Goal: Task Accomplishment & Management: Use online tool/utility

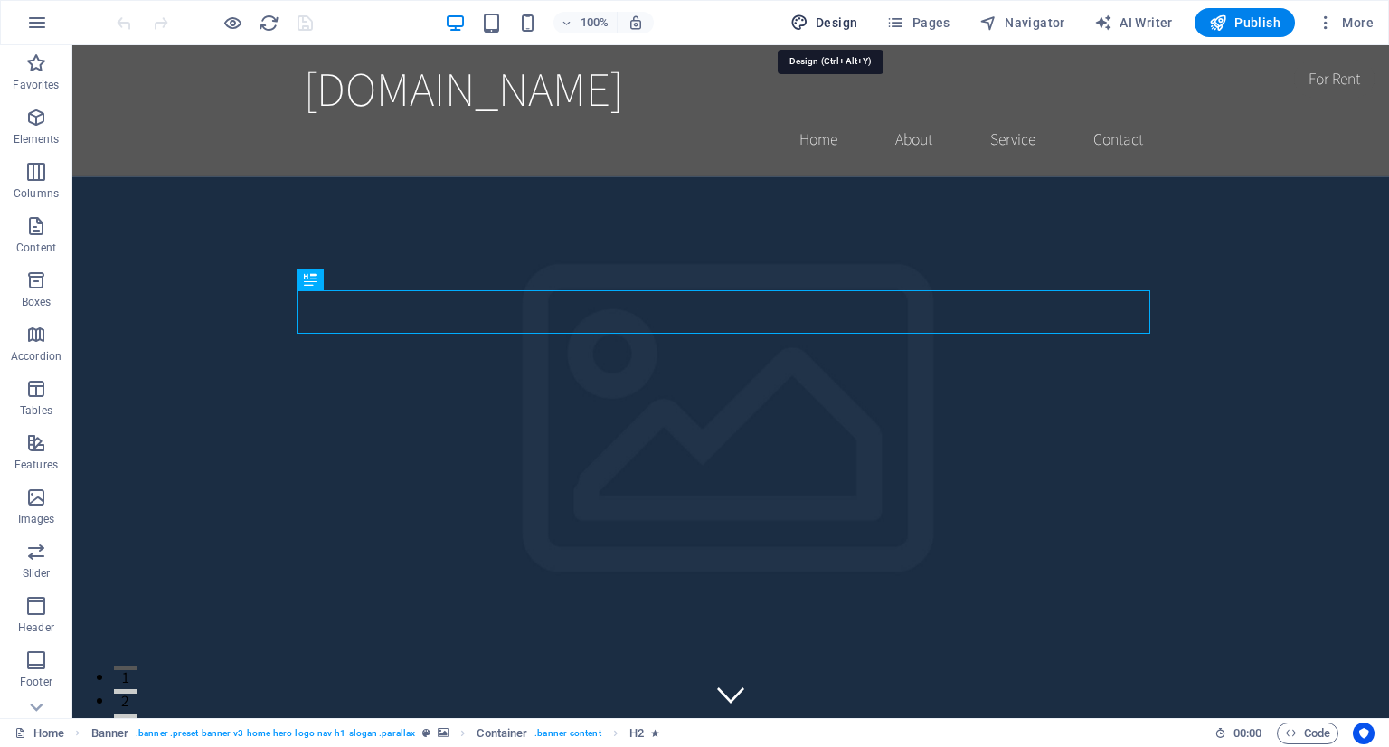
click at [843, 23] on span "Design" at bounding box center [824, 23] width 68 height 18
select select "rem"
select select "200"
select select "px"
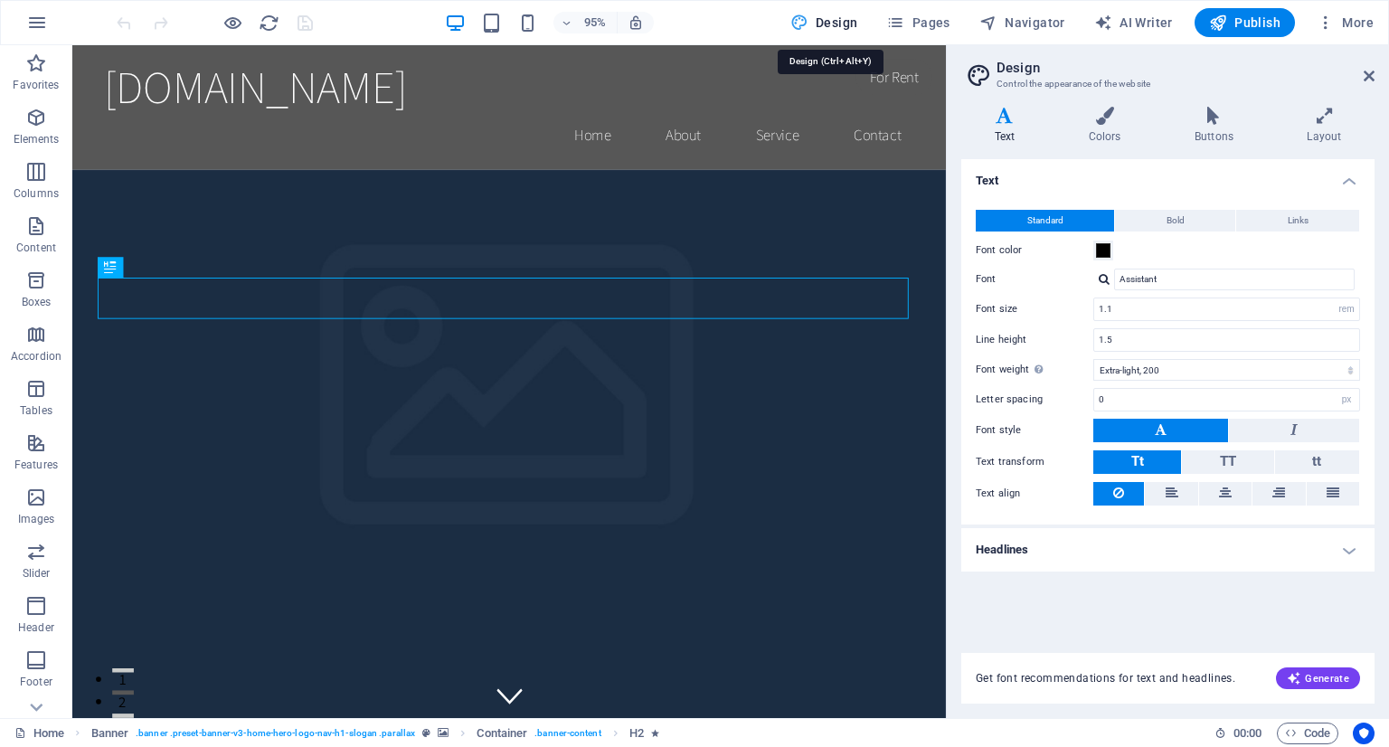
click at [843, 23] on span "Design" at bounding box center [824, 23] width 68 height 18
click at [919, 20] on span "Pages" at bounding box center [917, 23] width 63 height 18
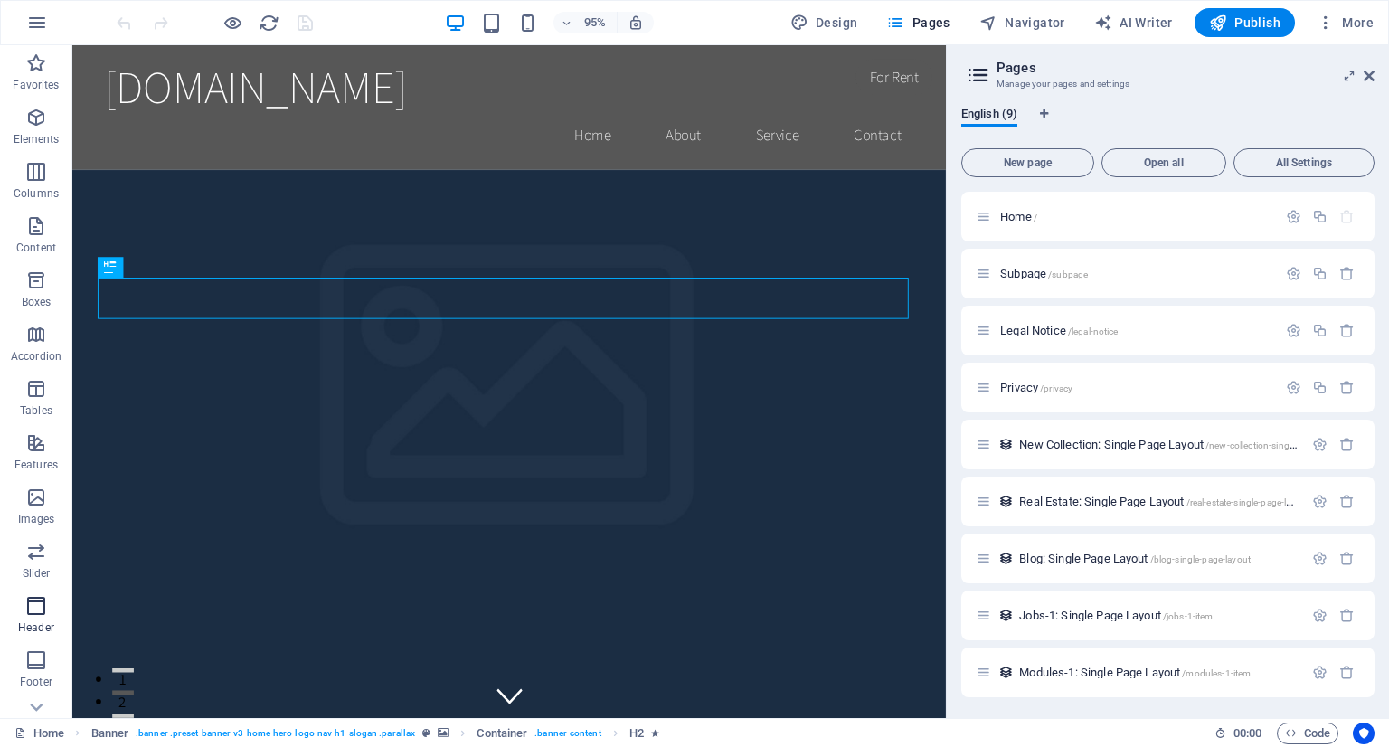
click at [49, 611] on span "Header" at bounding box center [36, 616] width 72 height 43
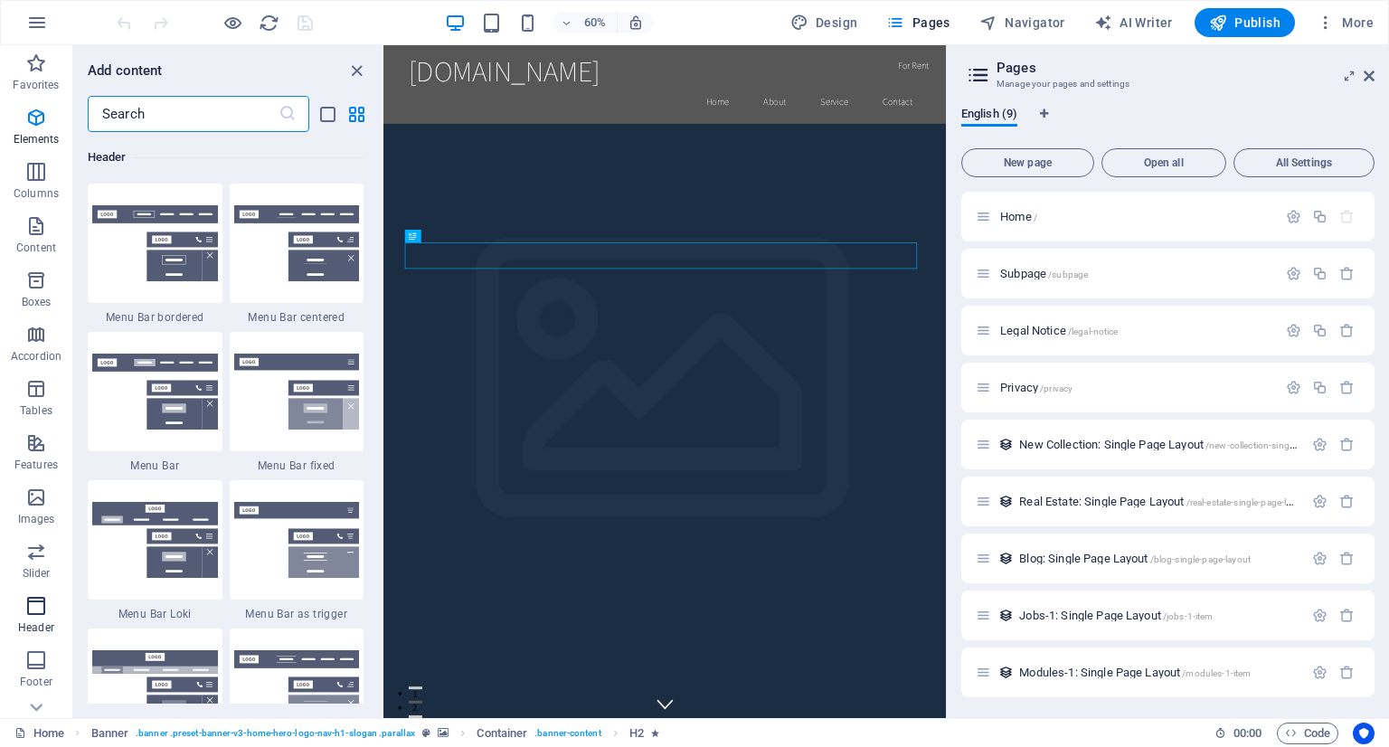
scroll to position [10886, 0]
click at [156, 548] on img at bounding box center [155, 540] width 126 height 76
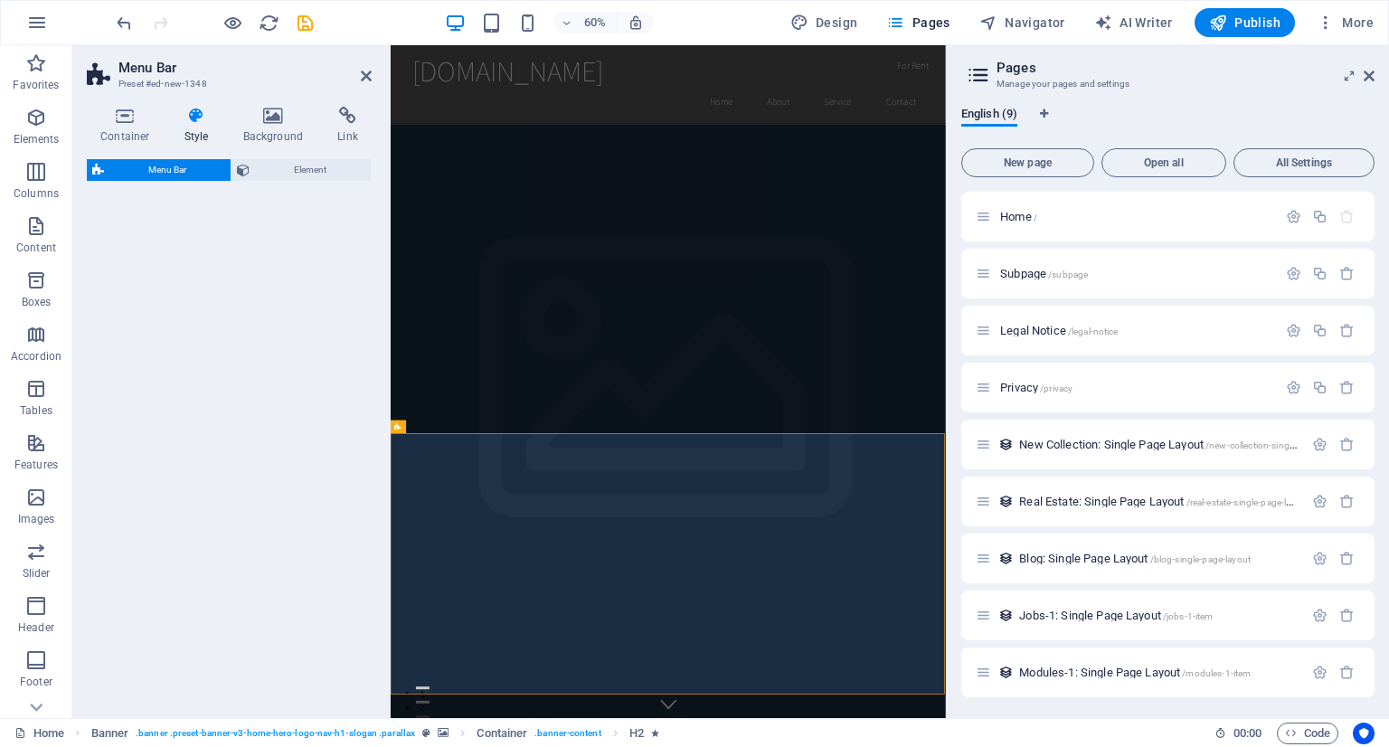
select select "rem"
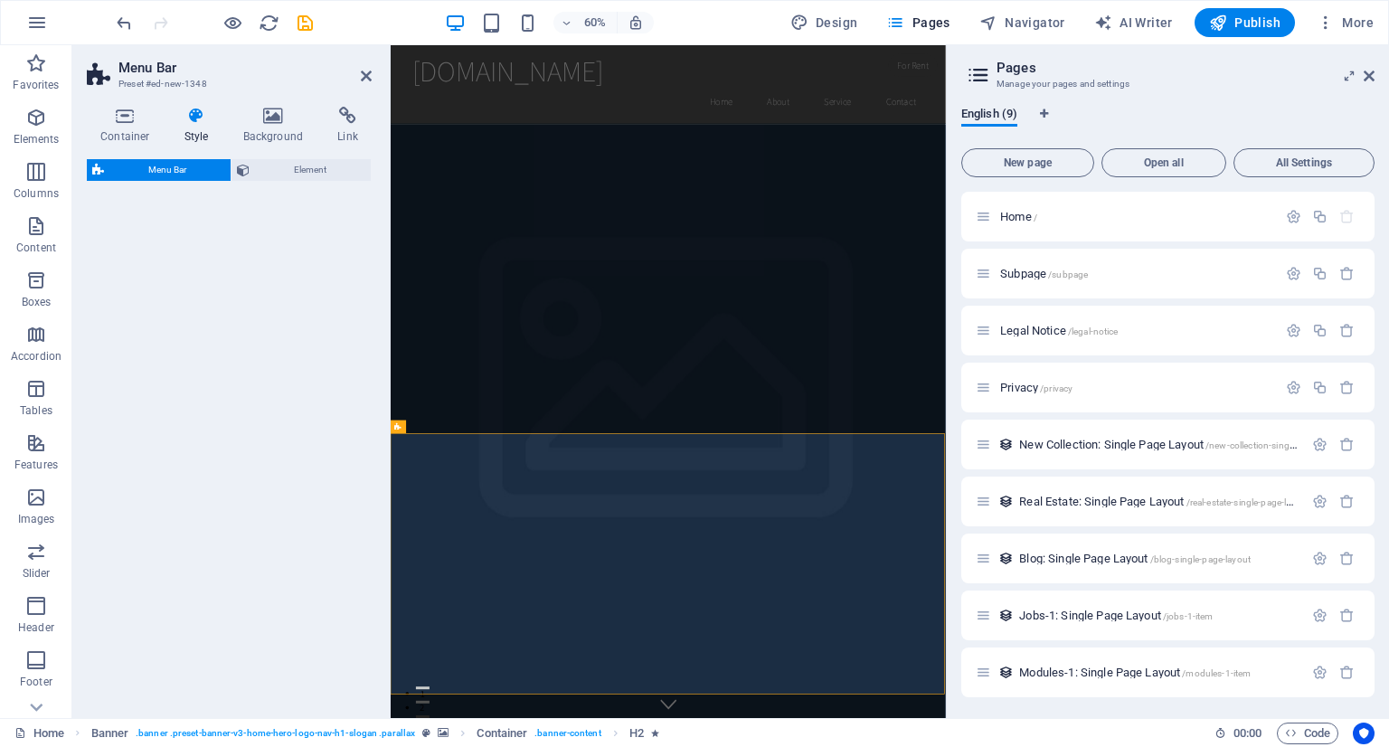
select select "rem"
select select "preset-menu-v2-loki"
